Goal: Find specific page/section: Find specific page/section

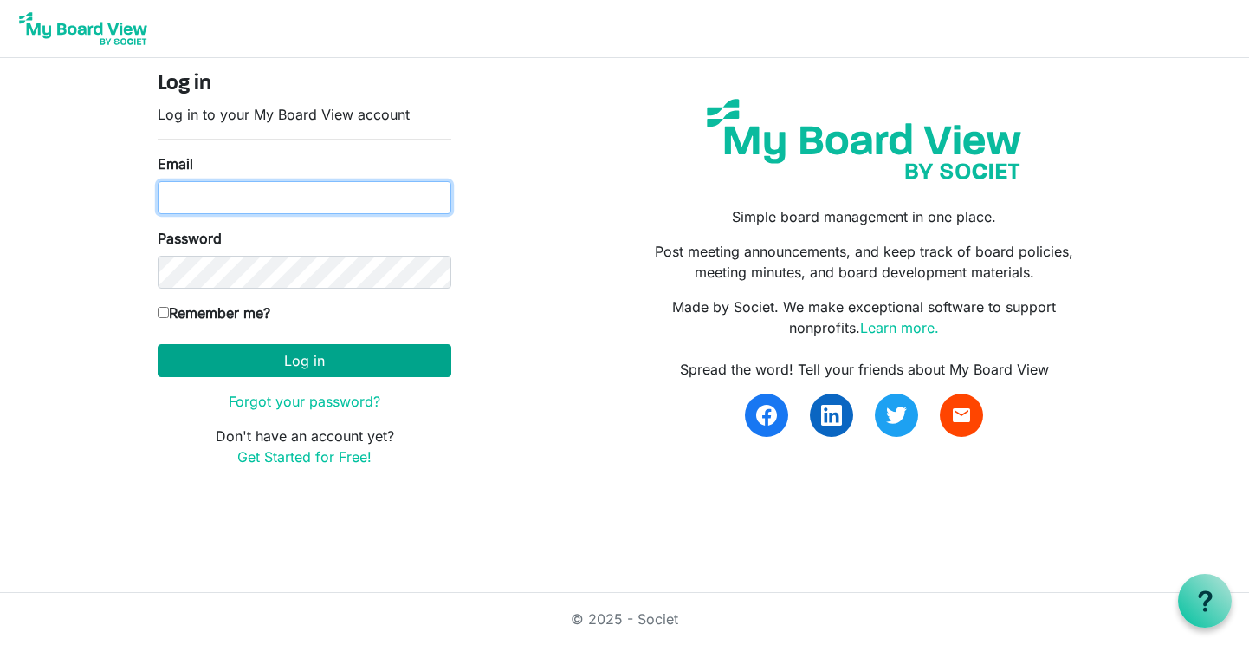
type input "[EMAIL_ADDRESS][DOMAIN_NAME]"
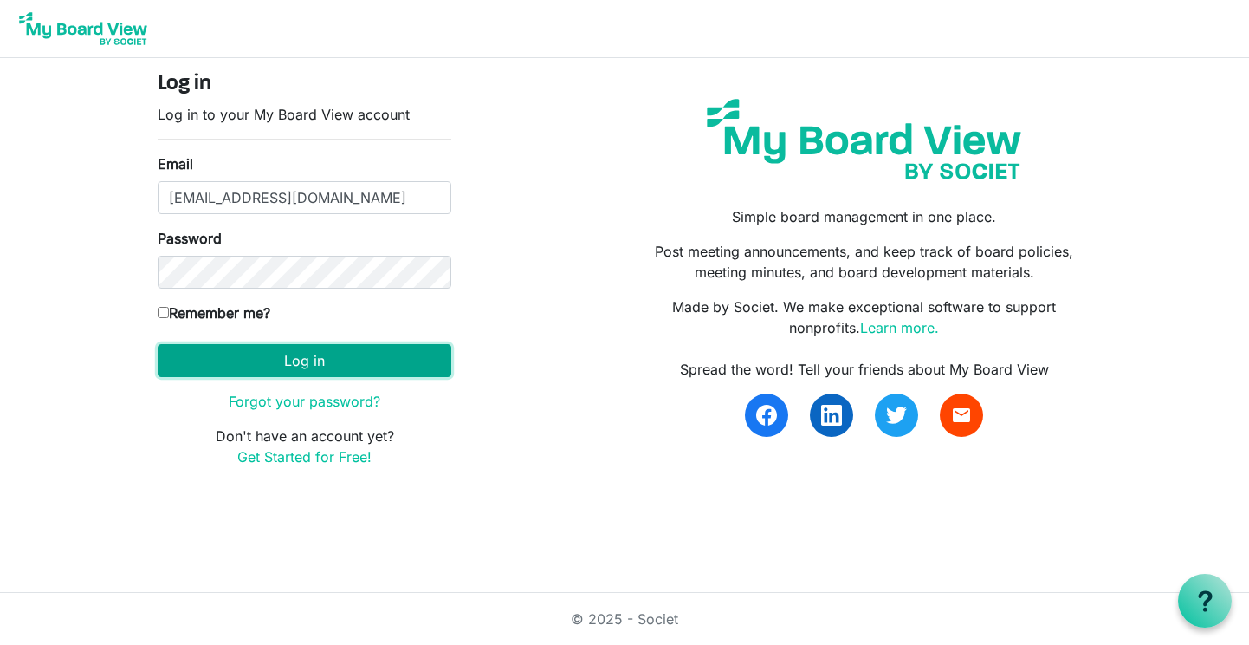
click at [327, 360] on button "Log in" at bounding box center [305, 360] width 294 height 33
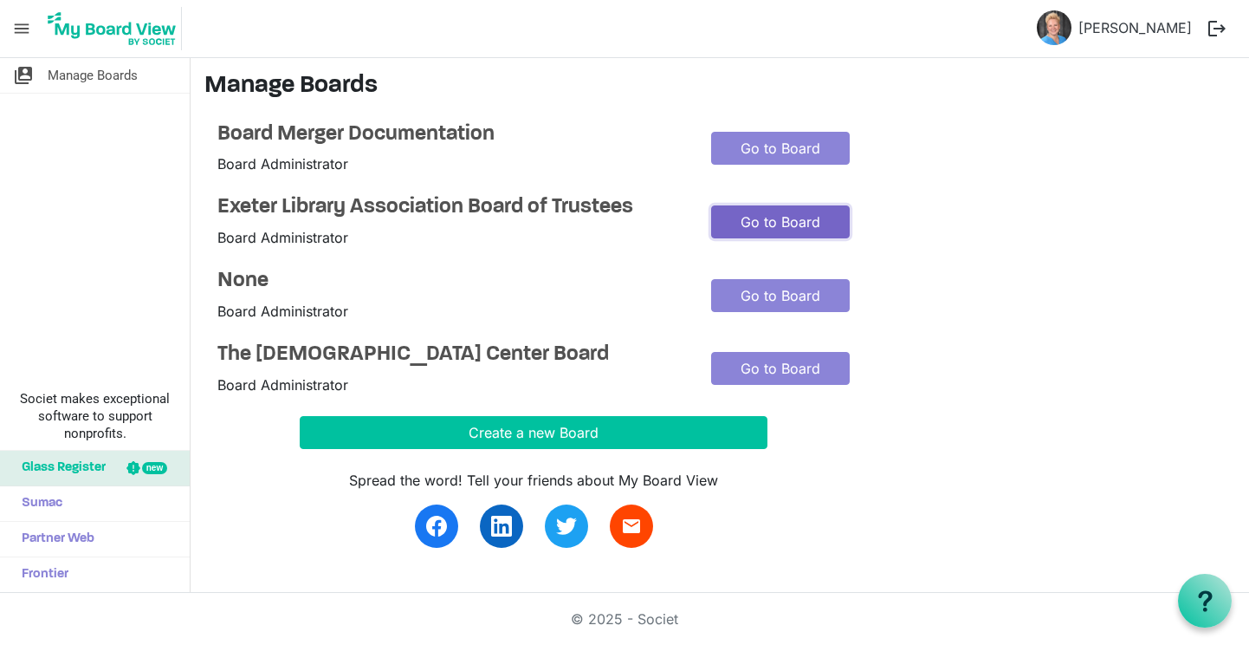
click at [776, 224] on link "Go to Board" at bounding box center [780, 221] width 139 height 33
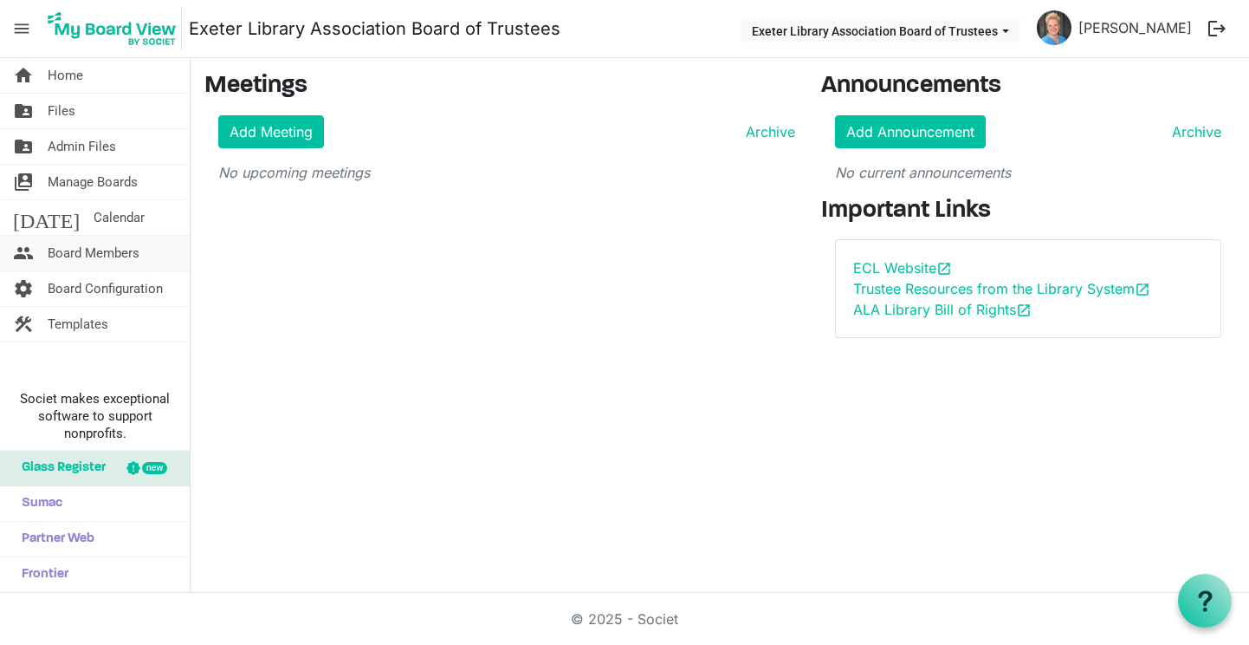
click at [84, 255] on span "Board Members" at bounding box center [94, 253] width 92 height 35
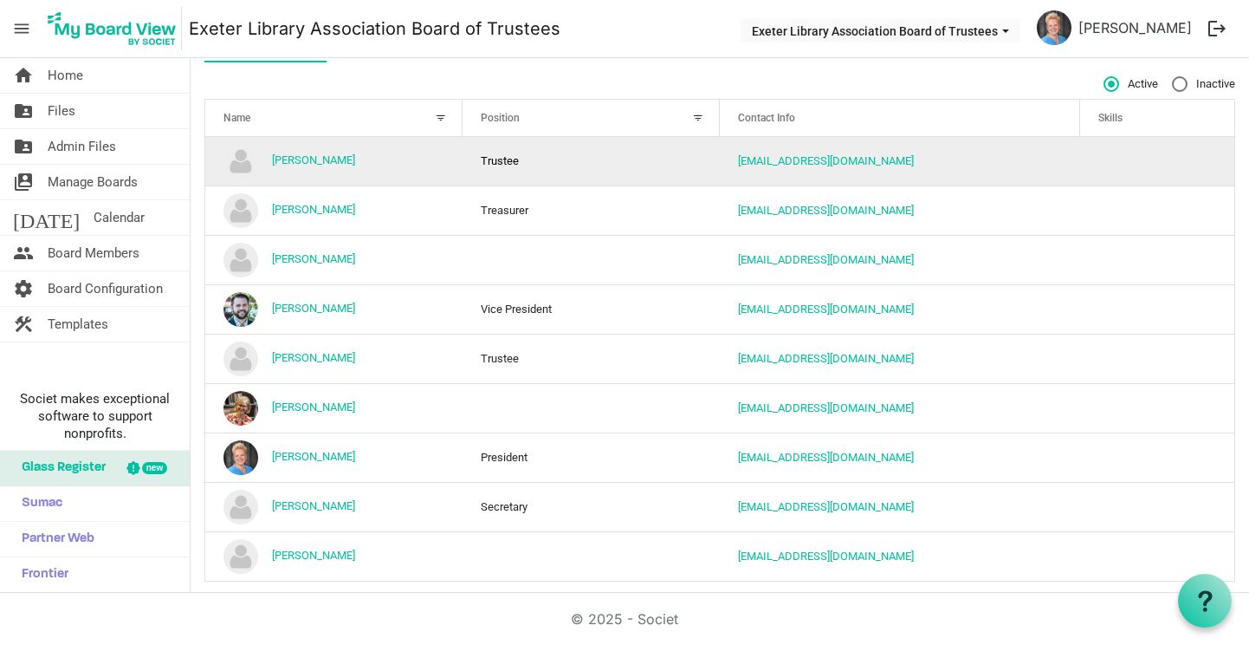
scroll to position [140, 0]
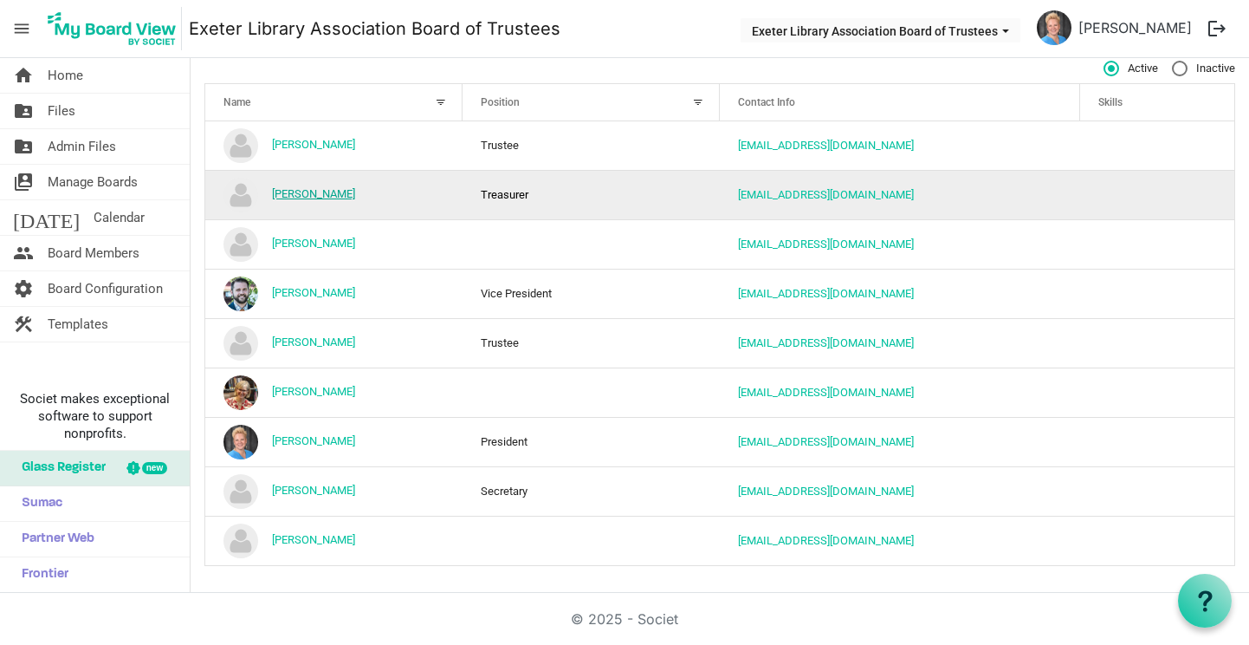
click at [317, 196] on link "Christy Resh" at bounding box center [313, 193] width 83 height 13
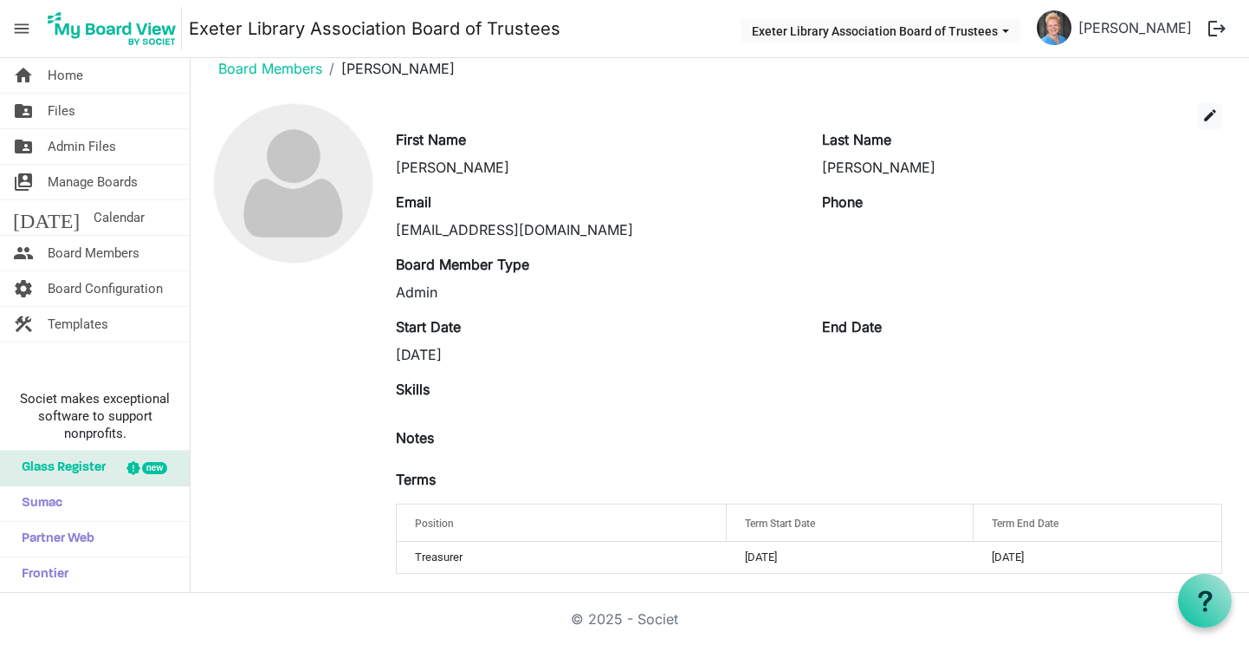
scroll to position [33, 0]
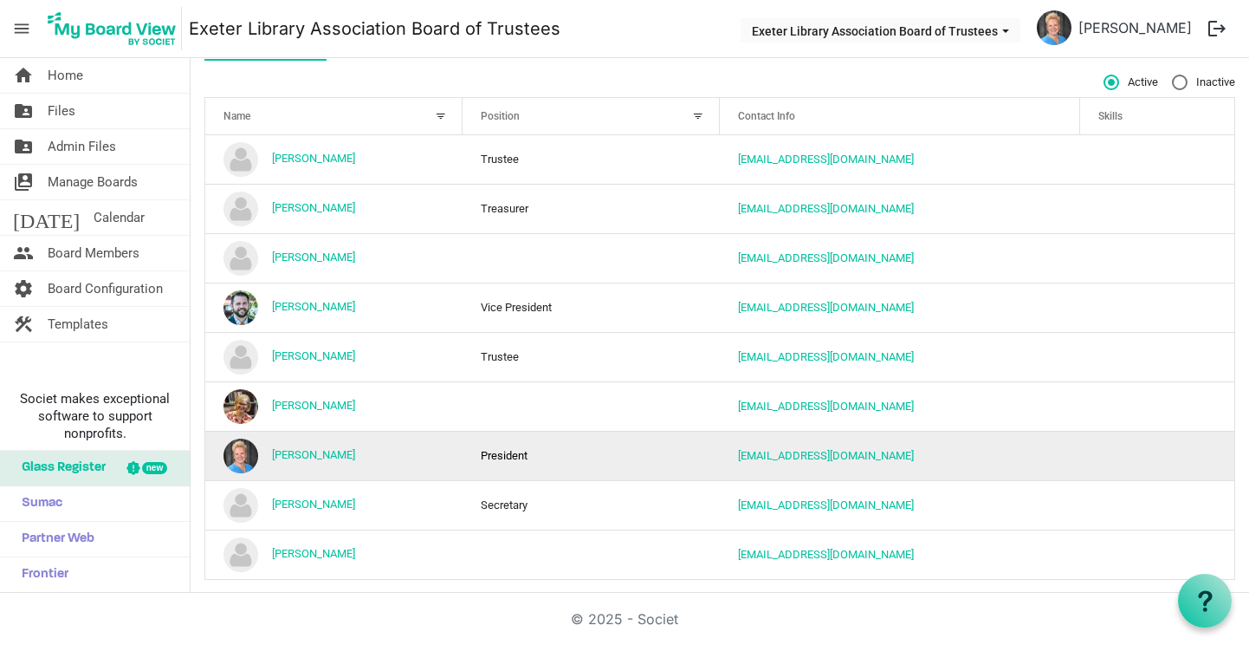
scroll to position [140, 0]
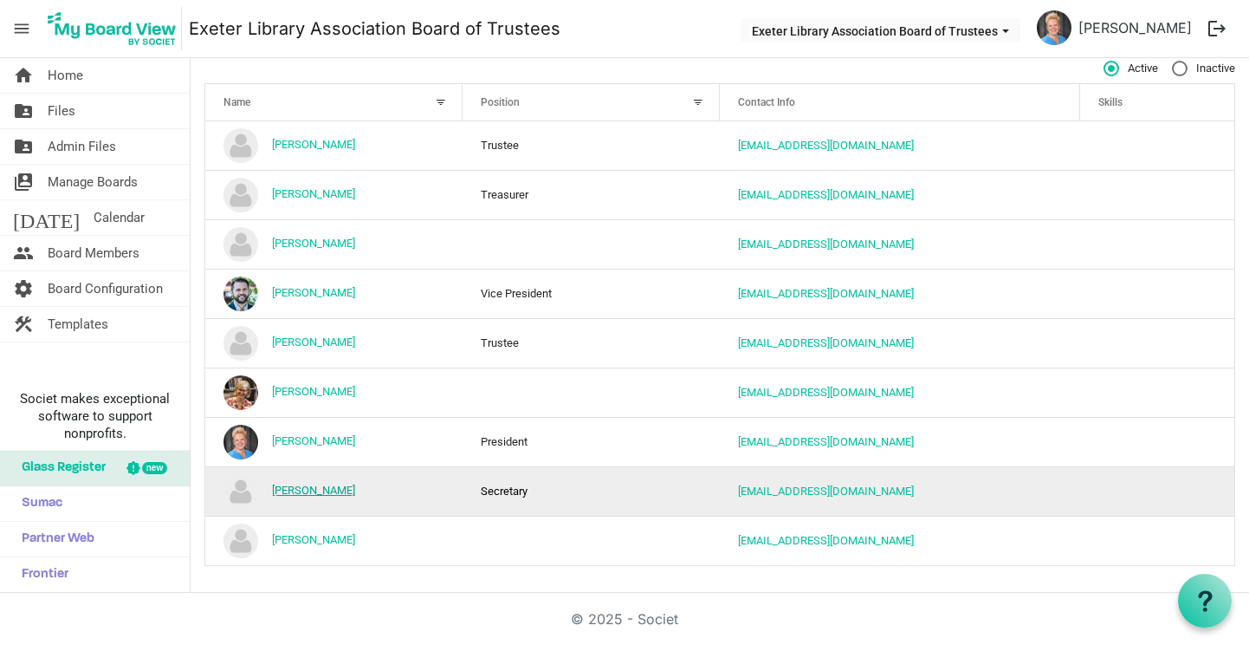
click at [311, 488] on link "Mariel Jordan" at bounding box center [313, 489] width 83 height 13
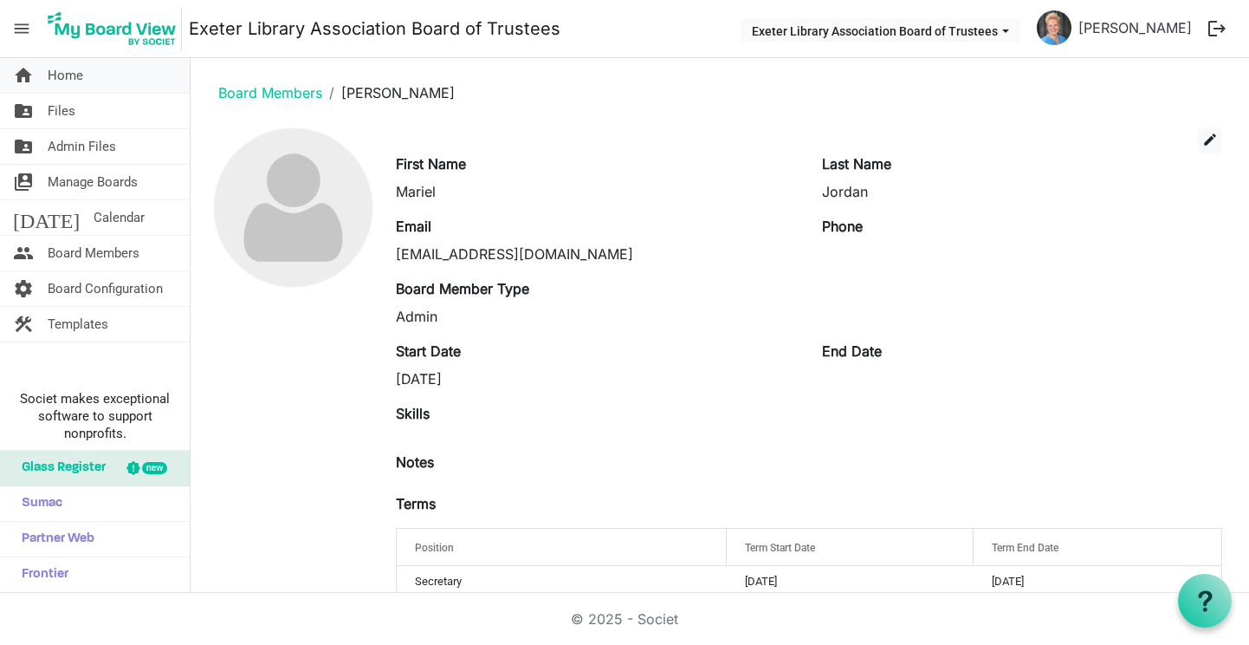
click at [57, 79] on span "Home" at bounding box center [66, 75] width 36 height 35
